Goal: Transaction & Acquisition: Purchase product/service

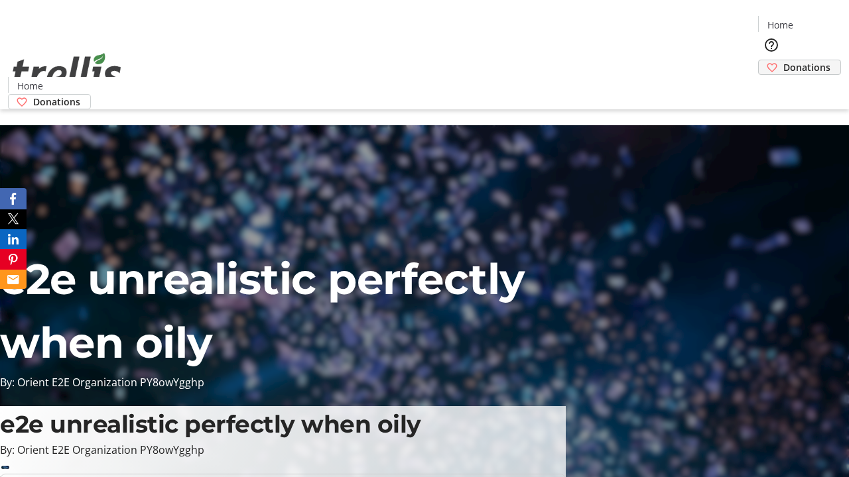
click at [783, 60] on span "Donations" at bounding box center [806, 67] width 47 height 14
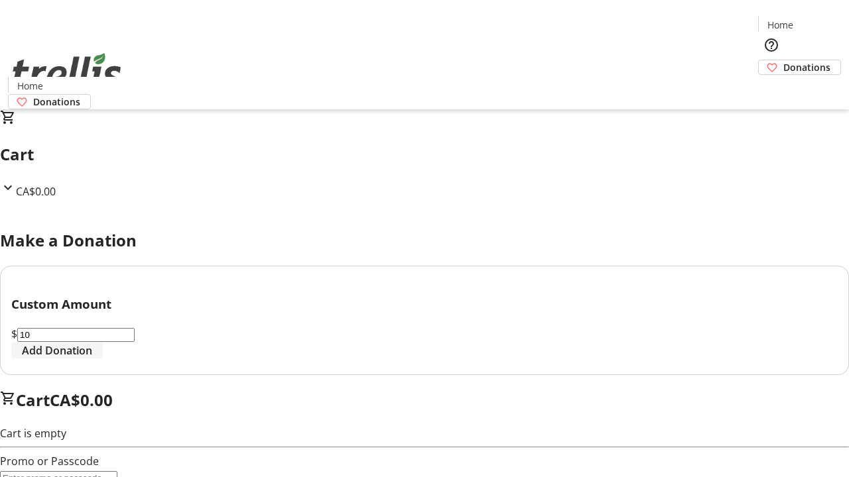
click at [92, 359] on span "Add Donation" at bounding box center [57, 351] width 70 height 16
